Goal: Information Seeking & Learning: Learn about a topic

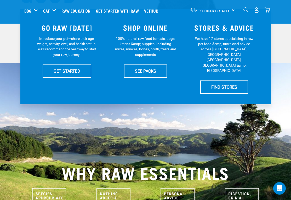
scroll to position [116, 0]
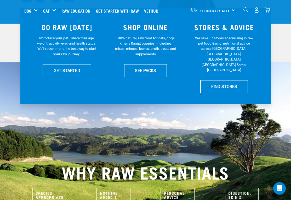
click at [0, 0] on div "Supplements" at bounding box center [0, 0] width 0 height 0
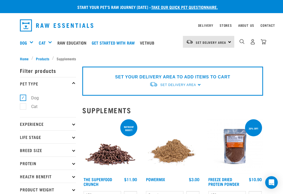
click at [72, 149] on p "Breed Size" at bounding box center [48, 149] width 56 height 13
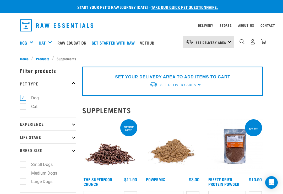
click at [25, 161] on label "Small Dogs" at bounding box center [39, 164] width 32 height 7
click at [23, 161] on input "Small Dogs" at bounding box center [21, 162] width 3 height 3
checkbox input "true"
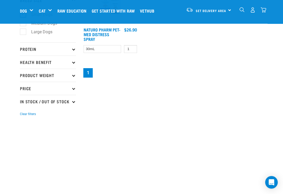
scroll to position [110, 0]
click at [65, 47] on p "Protein" at bounding box center [48, 48] width 56 height 13
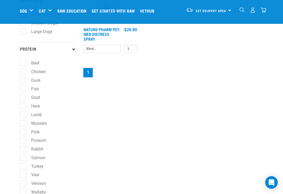
click at [23, 88] on label "Fish" at bounding box center [32, 89] width 18 height 7
click at [23, 88] on input "Fish" at bounding box center [21, 87] width 3 height 3
checkbox input "true"
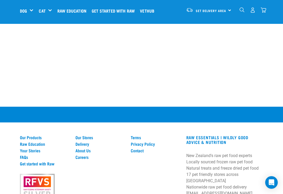
scroll to position [387, 0]
